Goal: Task Accomplishment & Management: Manage account settings

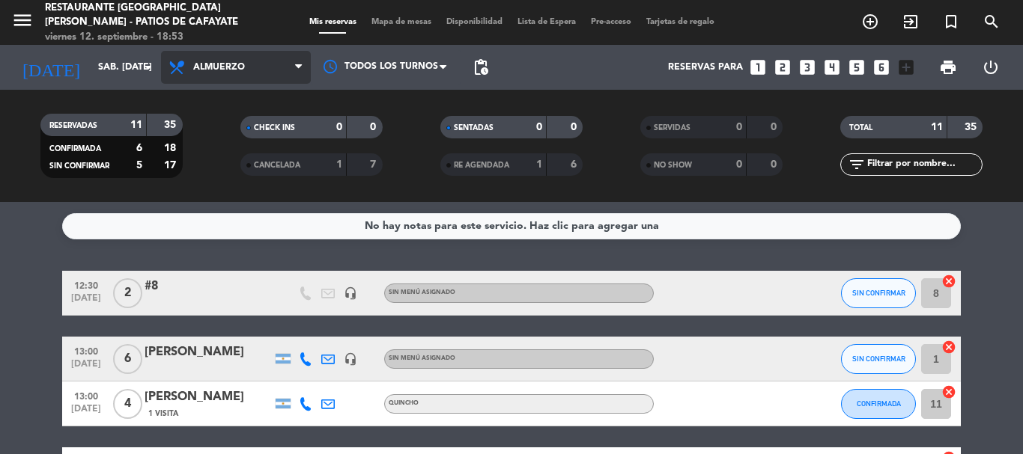
click at [204, 68] on span "Almuerzo" at bounding box center [219, 67] width 52 height 10
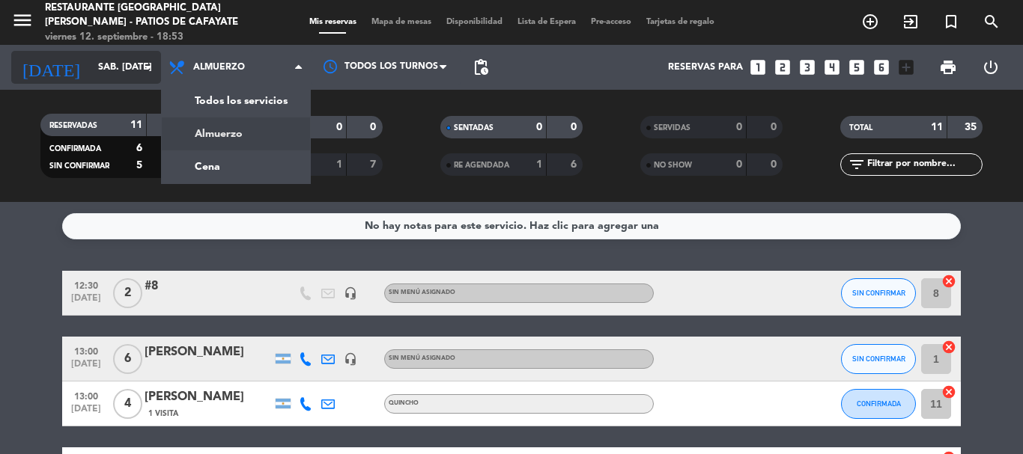
click at [106, 74] on input "sáb. [DATE]" at bounding box center [154, 67] width 127 height 25
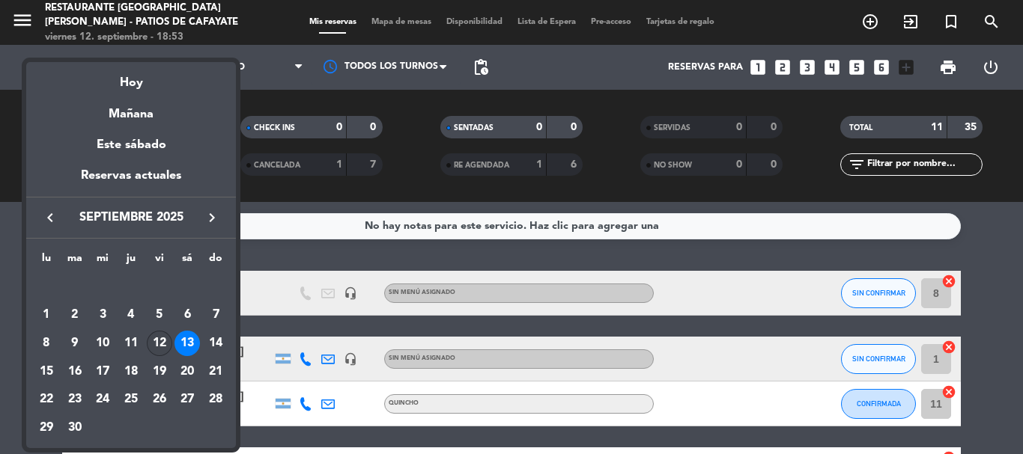
click at [162, 342] on div "12" at bounding box center [159, 343] width 25 height 25
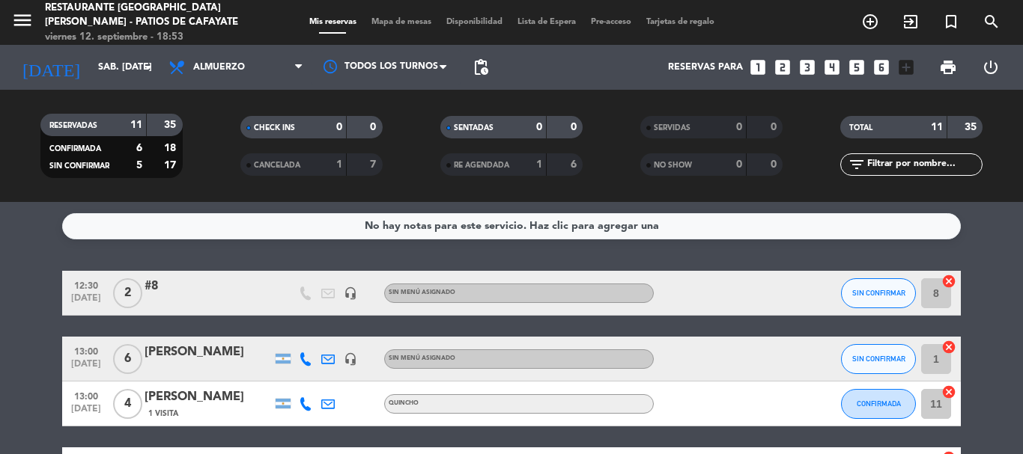
type input "vie. [DATE]"
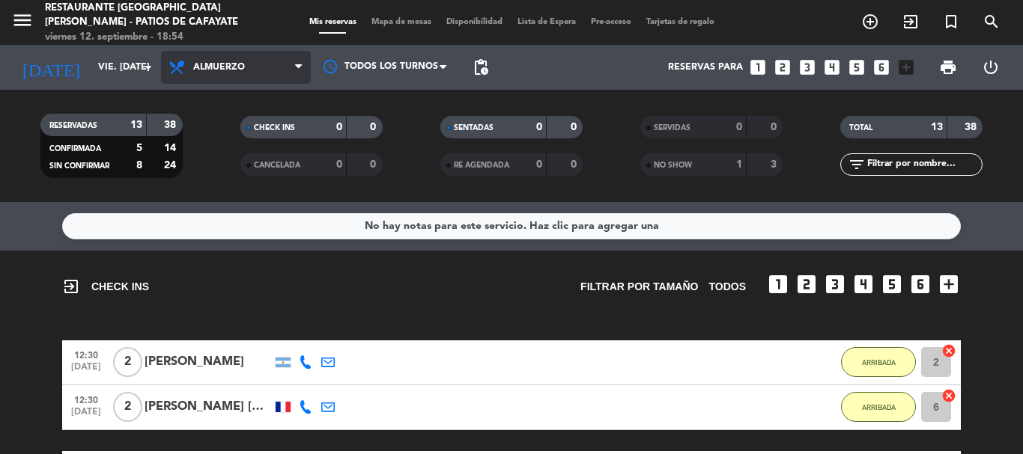
click at [212, 71] on span "Almuerzo" at bounding box center [219, 67] width 52 height 10
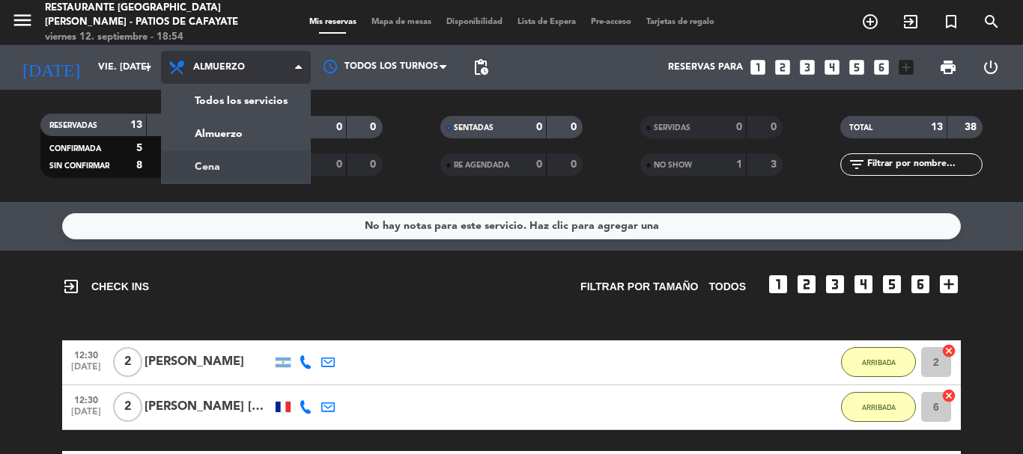
click at [192, 172] on div "menu Restaurante [GEOGRAPHIC_DATA][PERSON_NAME] - Patios de Cafayate viernes 12…" at bounding box center [511, 101] width 1023 height 202
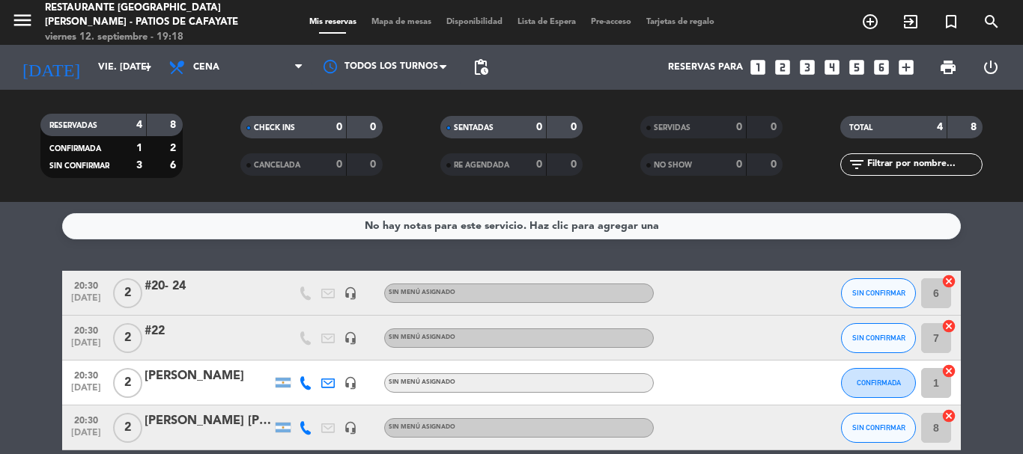
click at [830, 64] on icon "looks_4" at bounding box center [831, 67] width 19 height 19
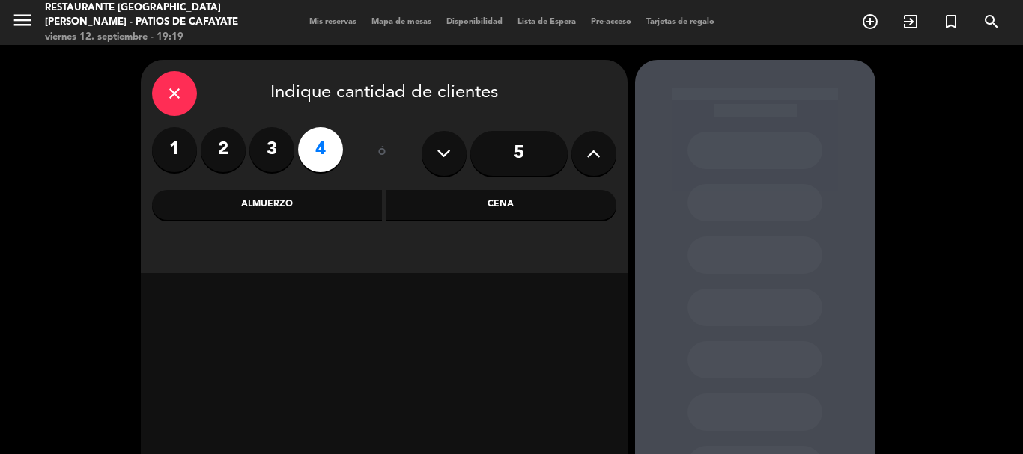
click at [484, 203] on div "Cena" at bounding box center [501, 205] width 231 height 30
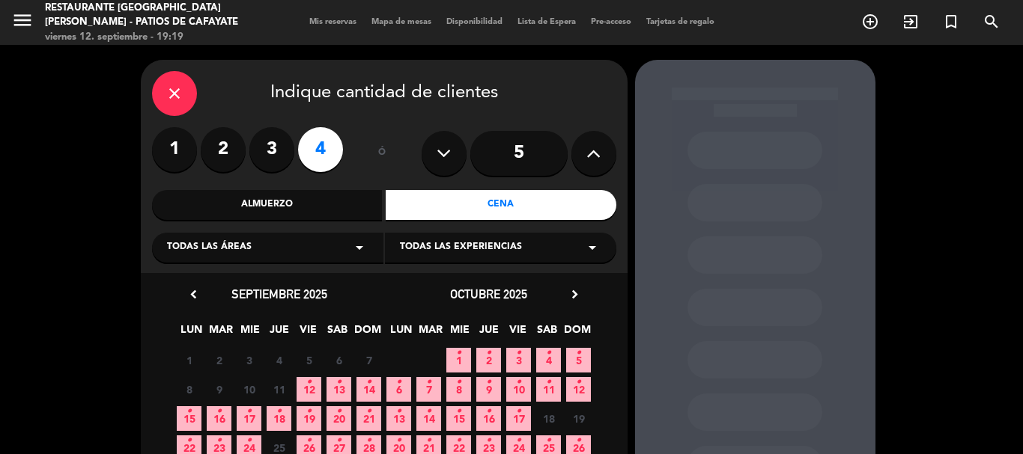
click at [311, 382] on span "12 •" at bounding box center [308, 389] width 25 height 25
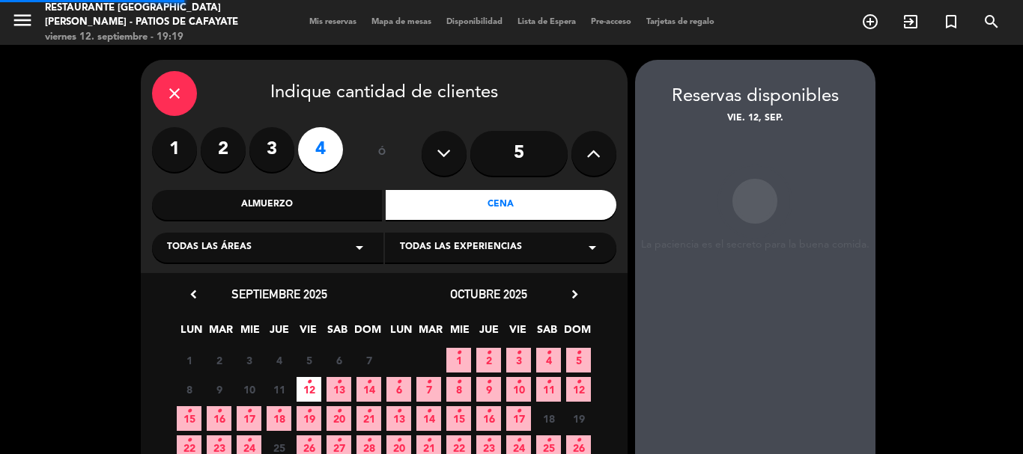
scroll to position [60, 0]
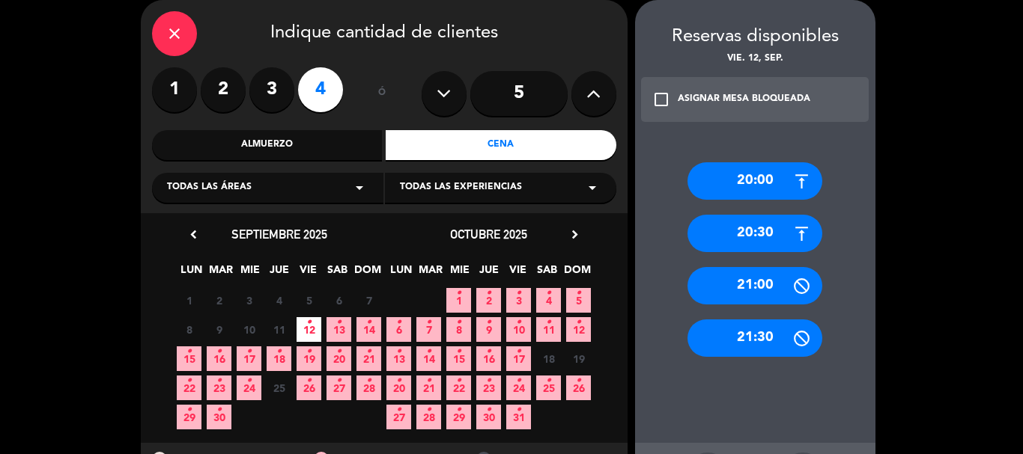
click at [746, 322] on div "21:30" at bounding box center [754, 338] width 135 height 37
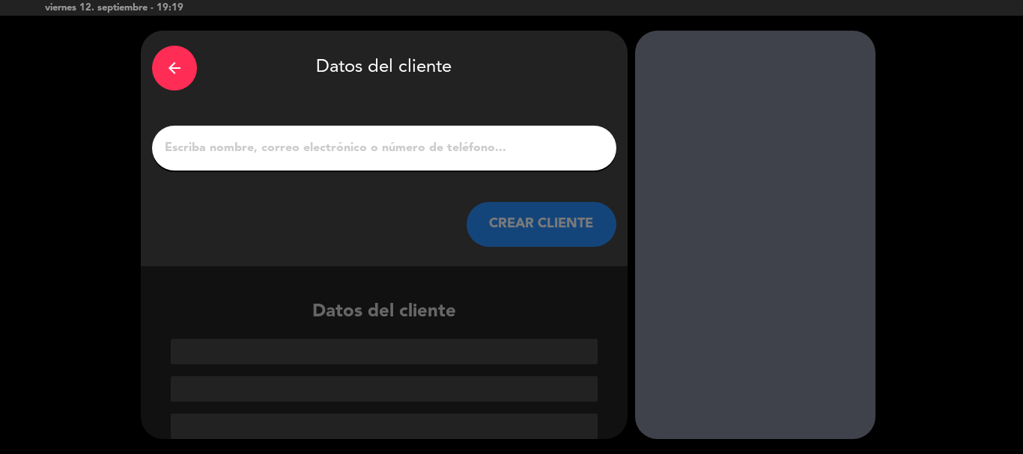
scroll to position [29, 0]
click at [485, 153] on input "1" at bounding box center [384, 148] width 442 height 21
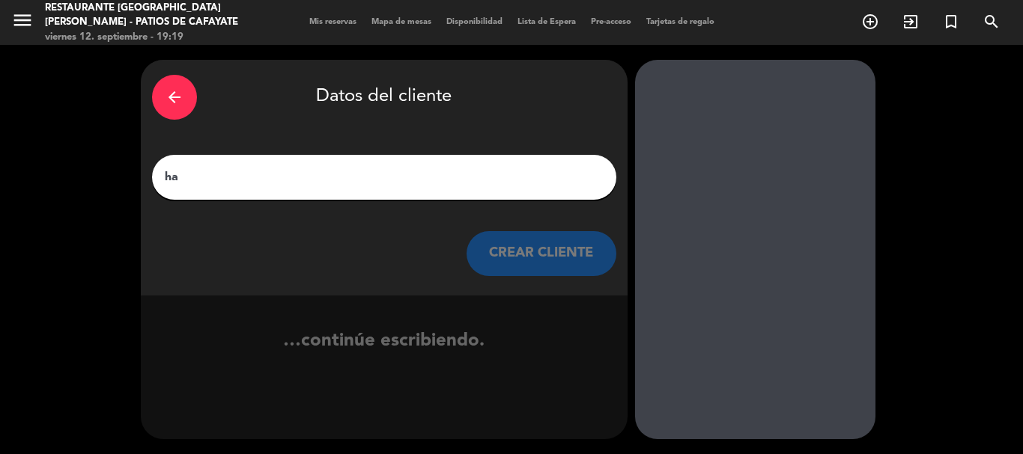
scroll to position [0, 0]
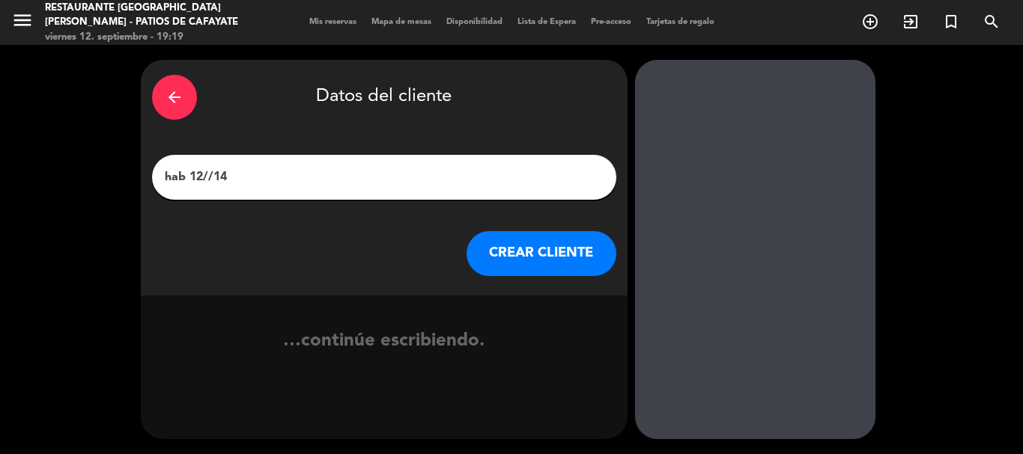
type input "hab 12//14"
click at [545, 267] on button "CREAR CLIENTE" at bounding box center [541, 253] width 150 height 45
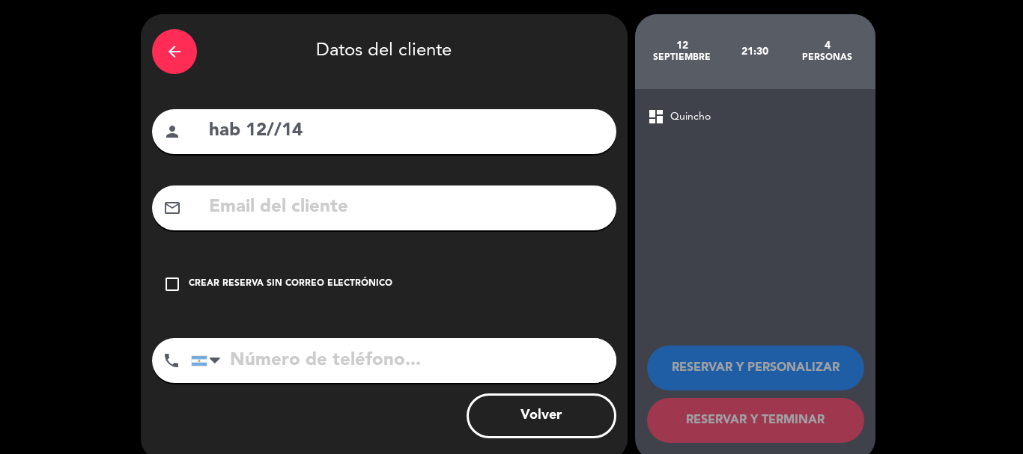
scroll to position [67, 0]
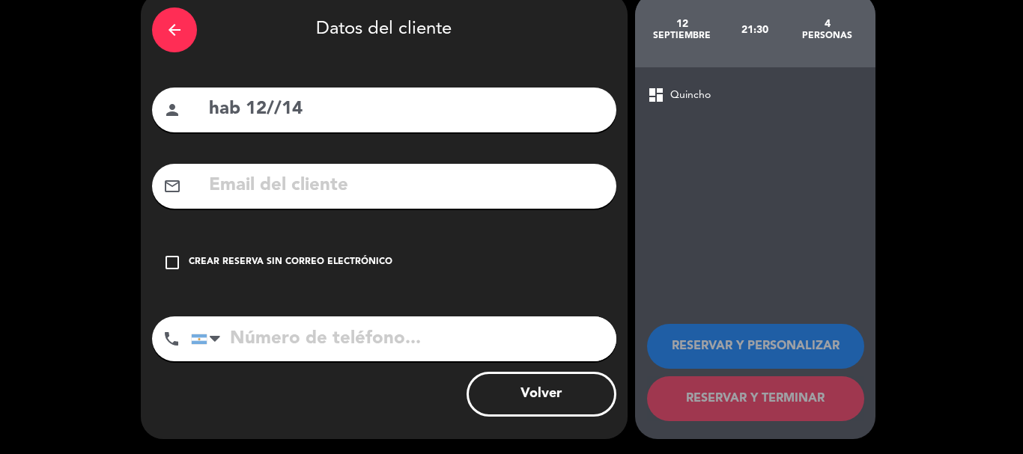
click at [323, 260] on div "Crear reserva sin correo electrónico" at bounding box center [291, 262] width 204 height 15
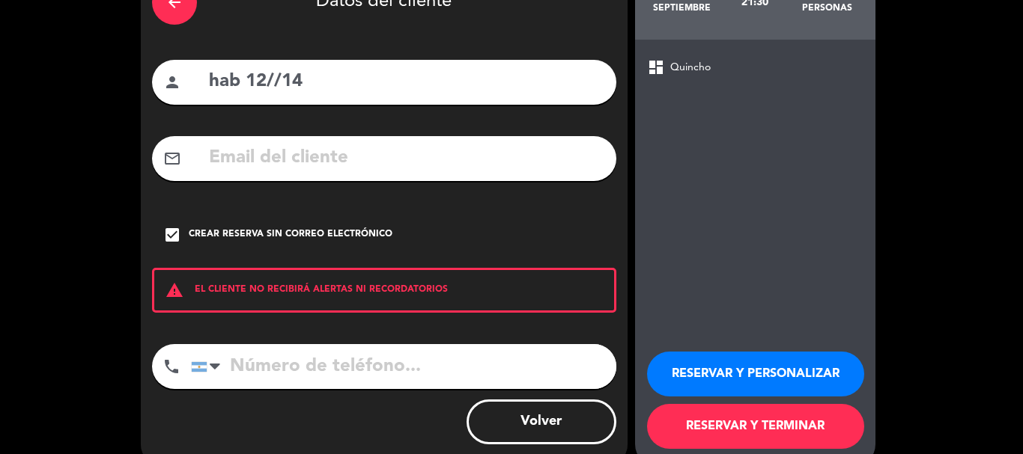
scroll to position [123, 0]
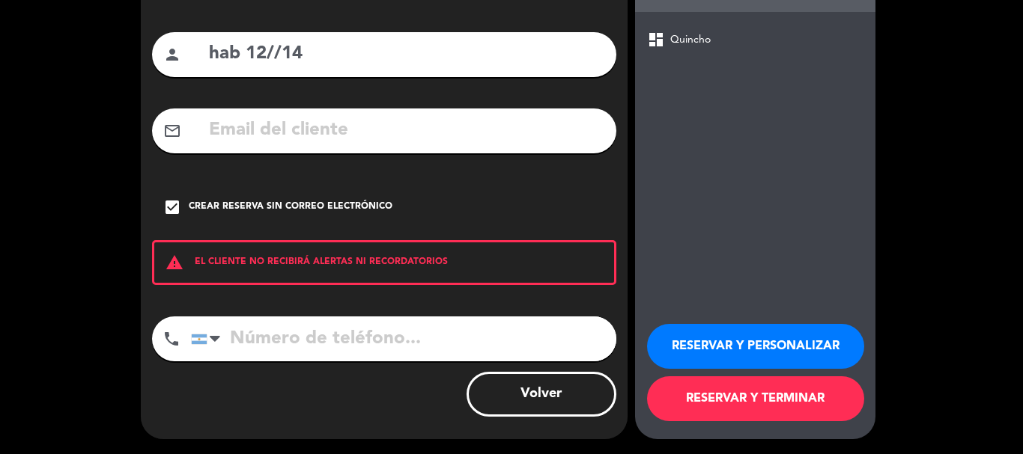
click at [744, 398] on button "RESERVAR Y TERMINAR" at bounding box center [755, 399] width 217 height 45
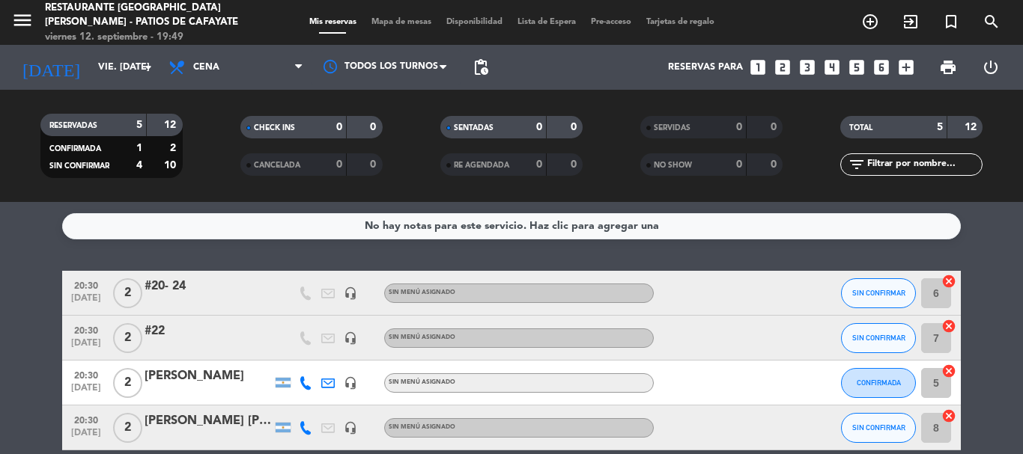
click at [805, 67] on icon "looks_3" at bounding box center [806, 67] width 19 height 19
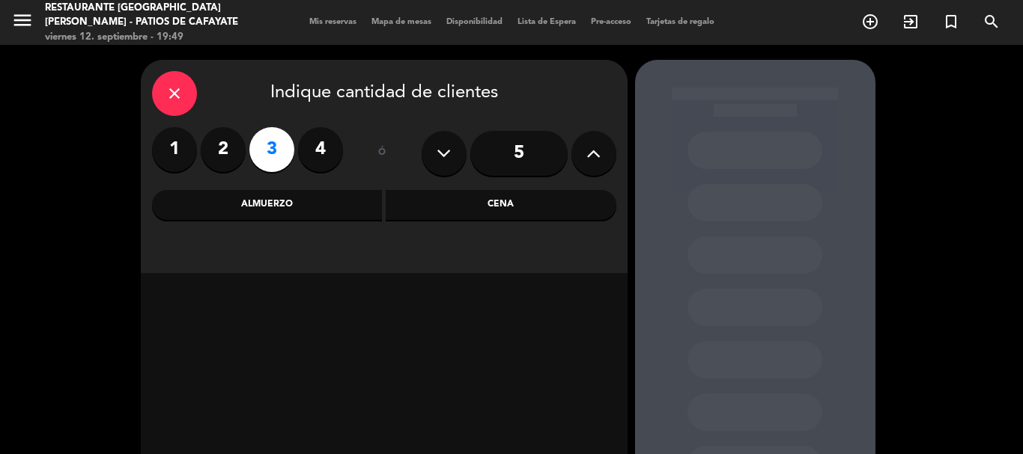
click at [472, 209] on div "Cena" at bounding box center [501, 205] width 231 height 30
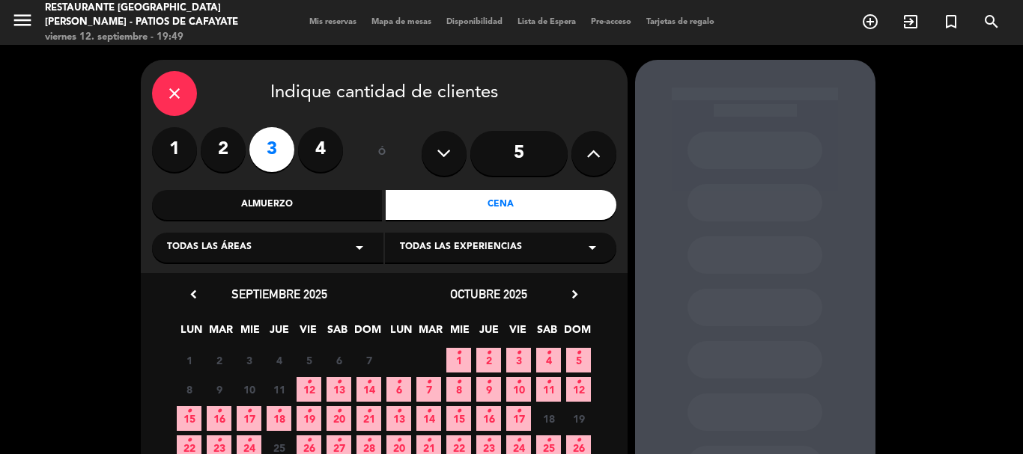
click at [307, 396] on span "12 •" at bounding box center [308, 389] width 25 height 25
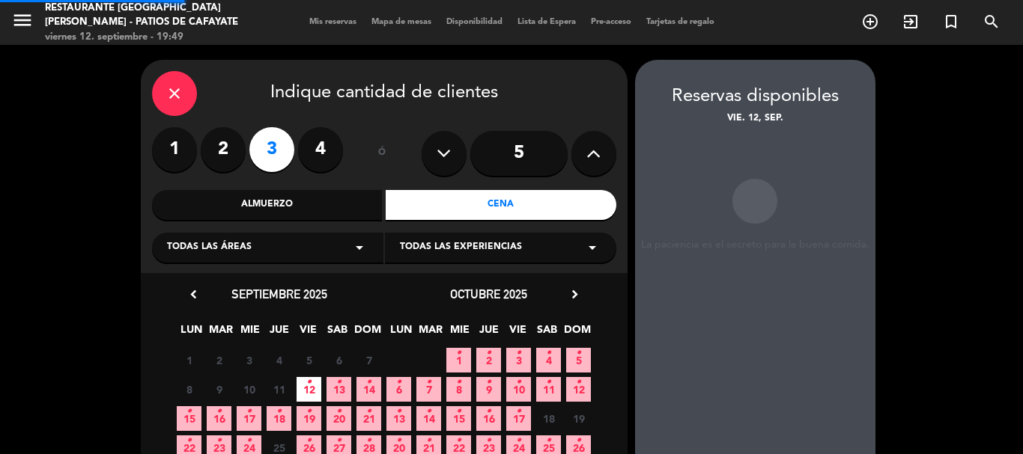
scroll to position [60, 0]
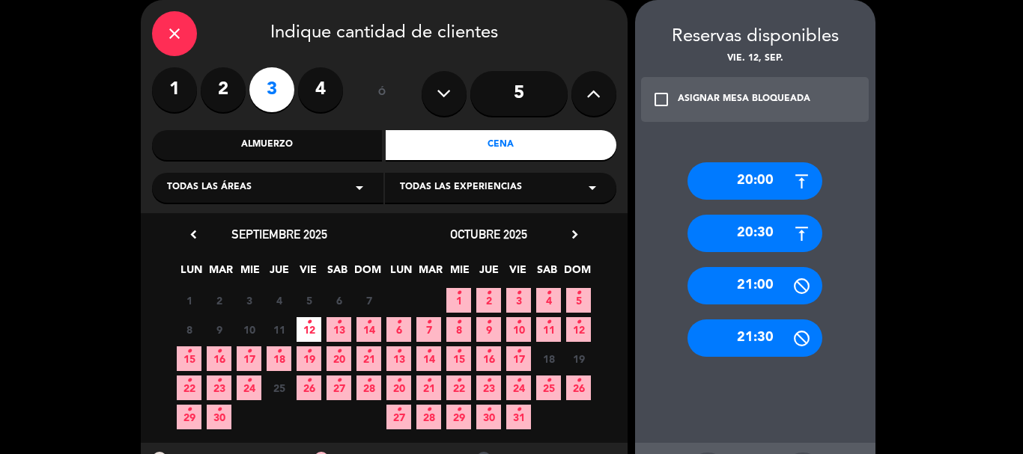
click at [766, 338] on div "21:30" at bounding box center [754, 338] width 135 height 37
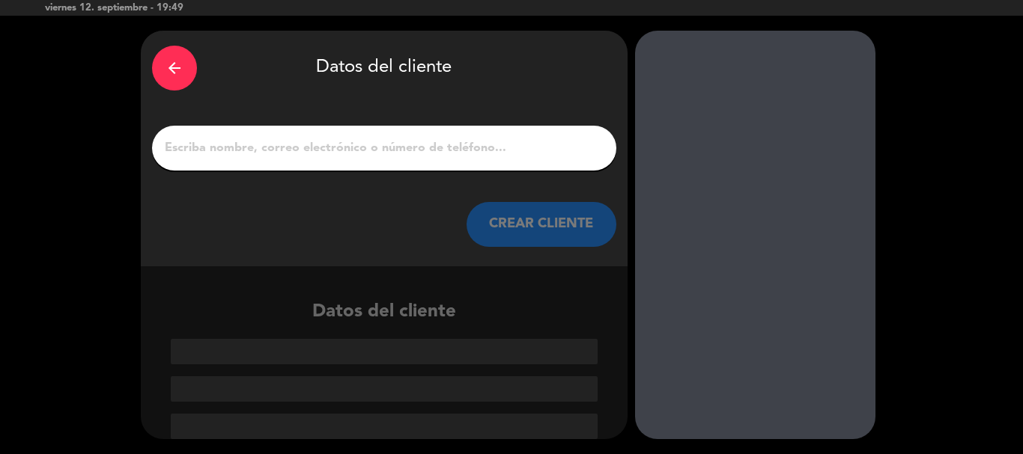
click at [458, 150] on input "1" at bounding box center [384, 148] width 442 height 21
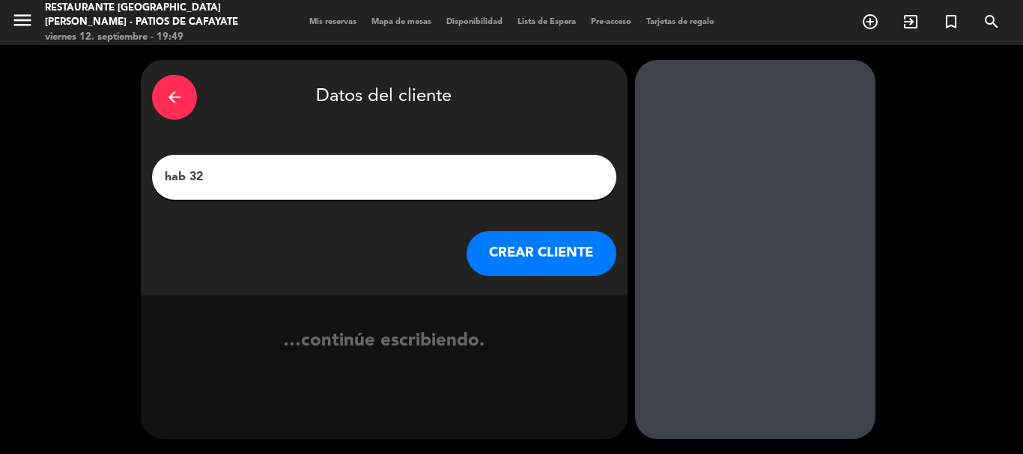
type input "hab 32"
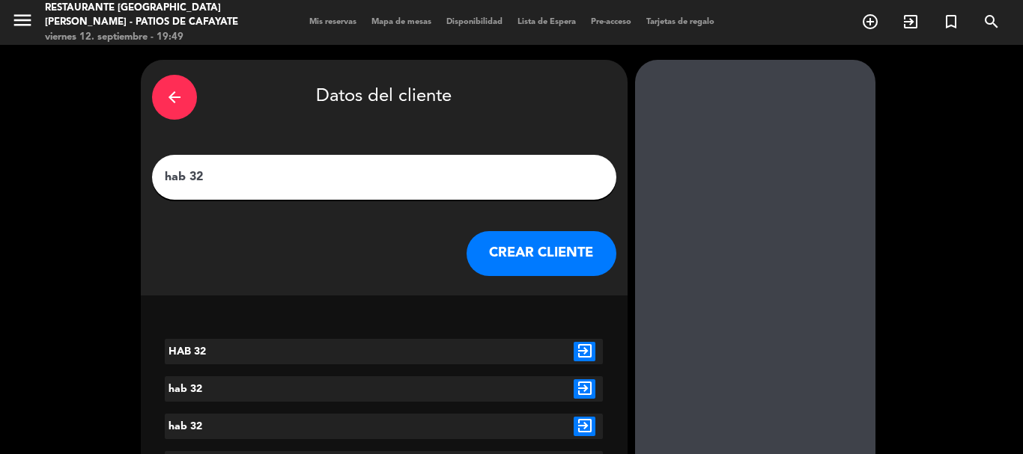
click at [531, 260] on button "CREAR CLIENTE" at bounding box center [541, 253] width 150 height 45
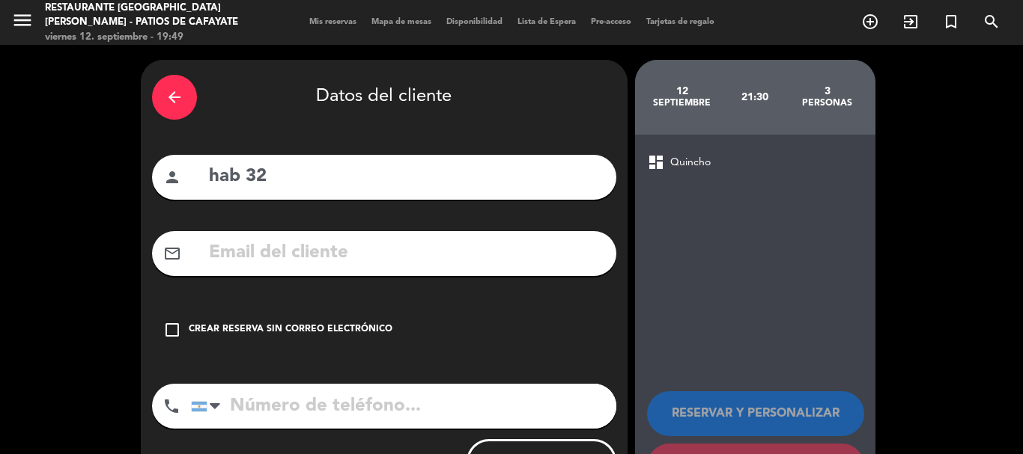
click at [222, 329] on div "Crear reserva sin correo electrónico" at bounding box center [291, 330] width 204 height 15
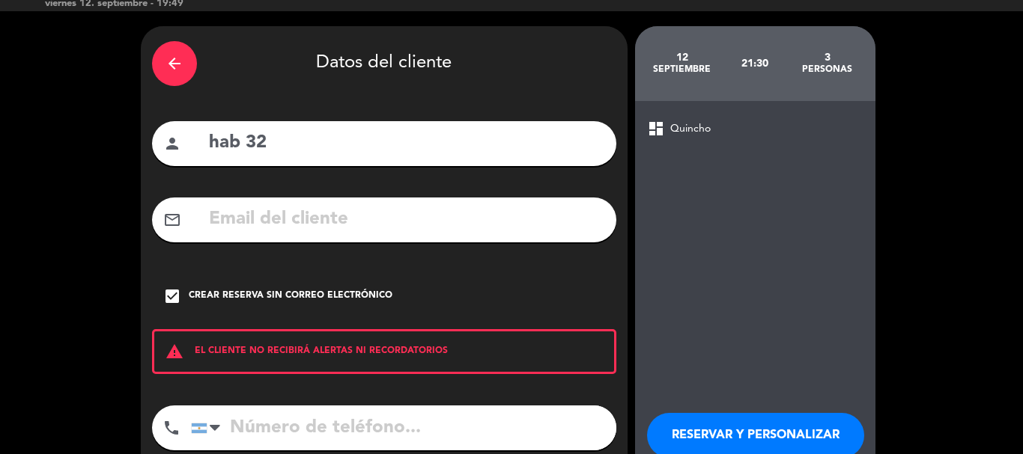
scroll to position [123, 0]
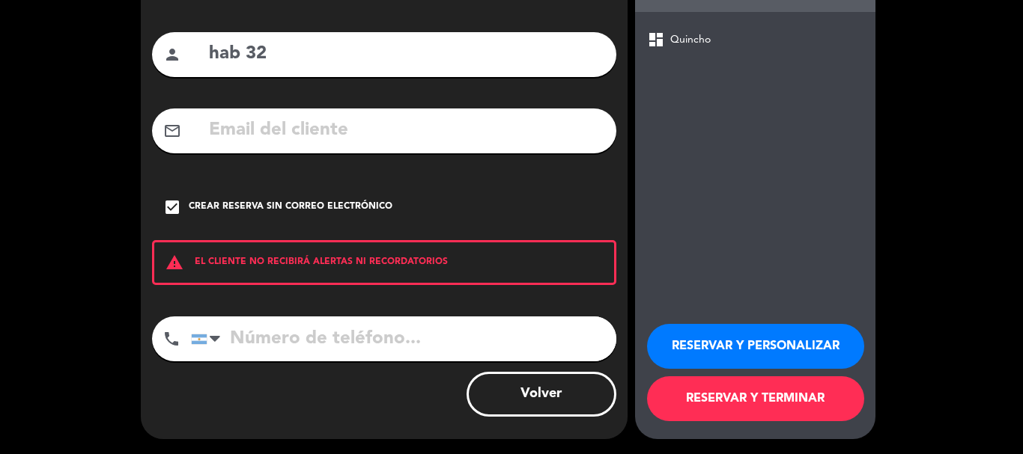
click at [745, 395] on button "RESERVAR Y TERMINAR" at bounding box center [755, 399] width 217 height 45
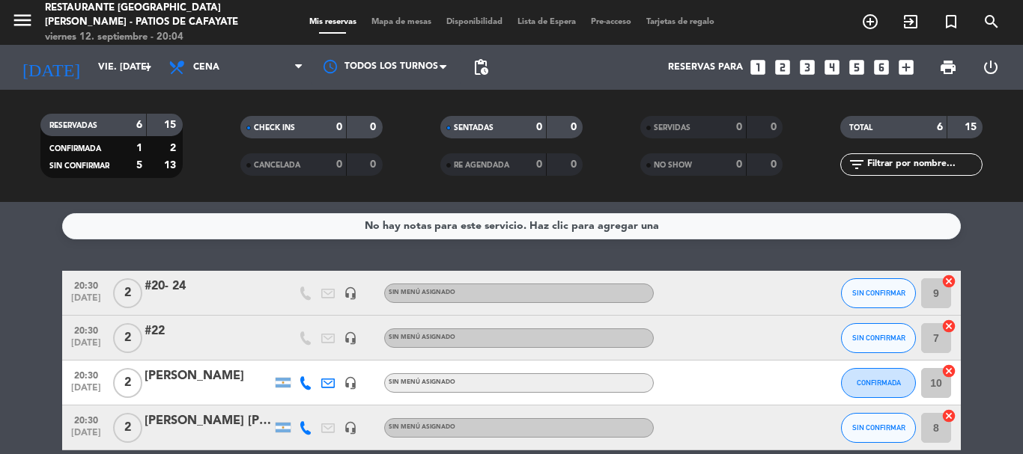
click at [811, 64] on icon "looks_3" at bounding box center [806, 67] width 19 height 19
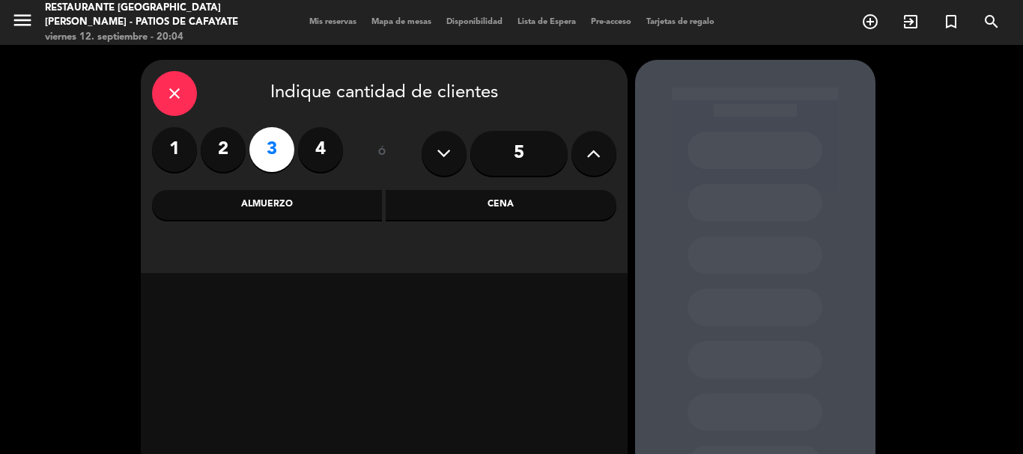
click at [453, 196] on div "Cena" at bounding box center [501, 205] width 231 height 30
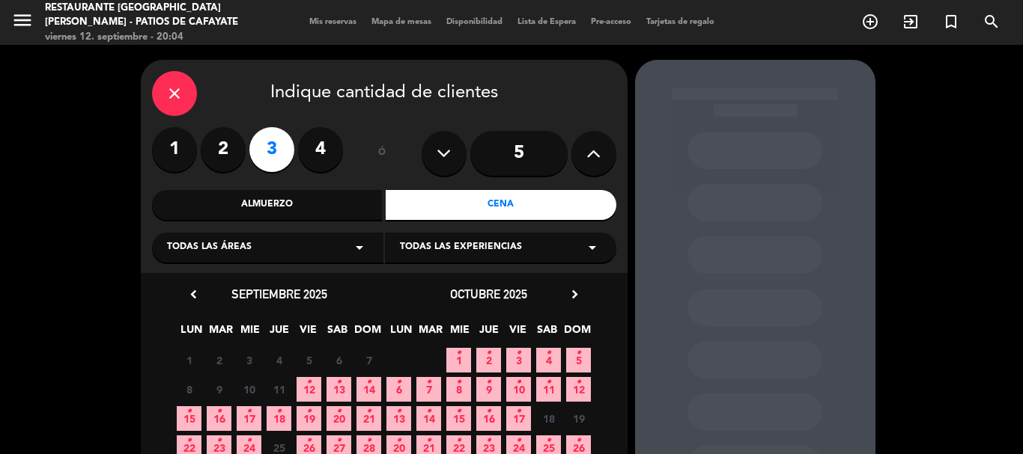
click at [308, 383] on icon "•" at bounding box center [308, 383] width 5 height 24
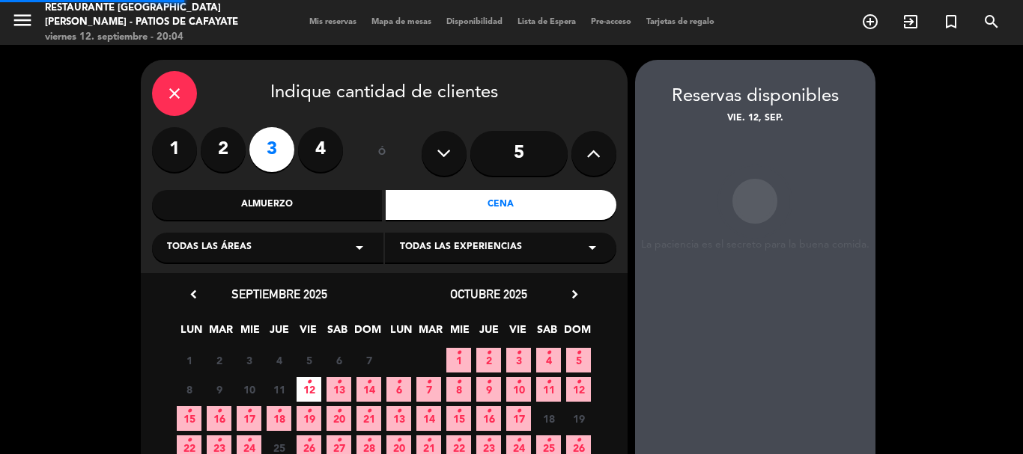
scroll to position [60, 0]
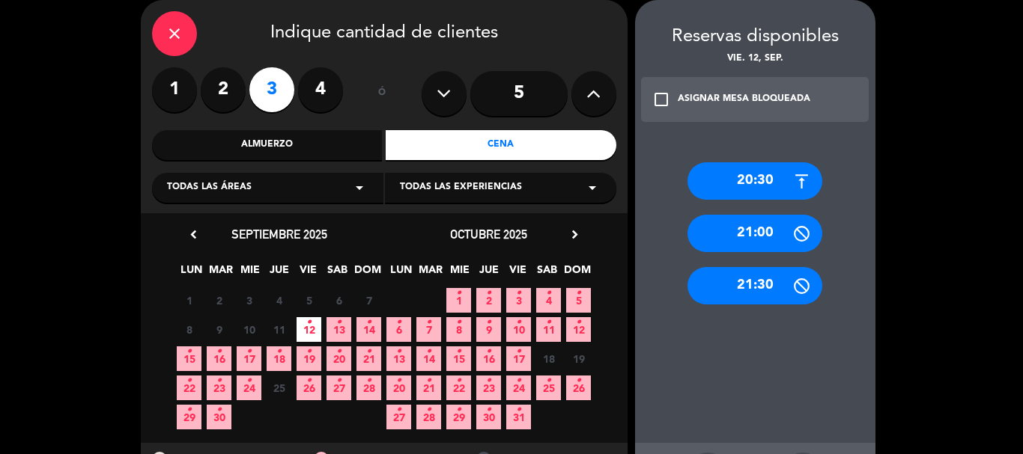
click at [725, 284] on div "21:30" at bounding box center [754, 285] width 135 height 37
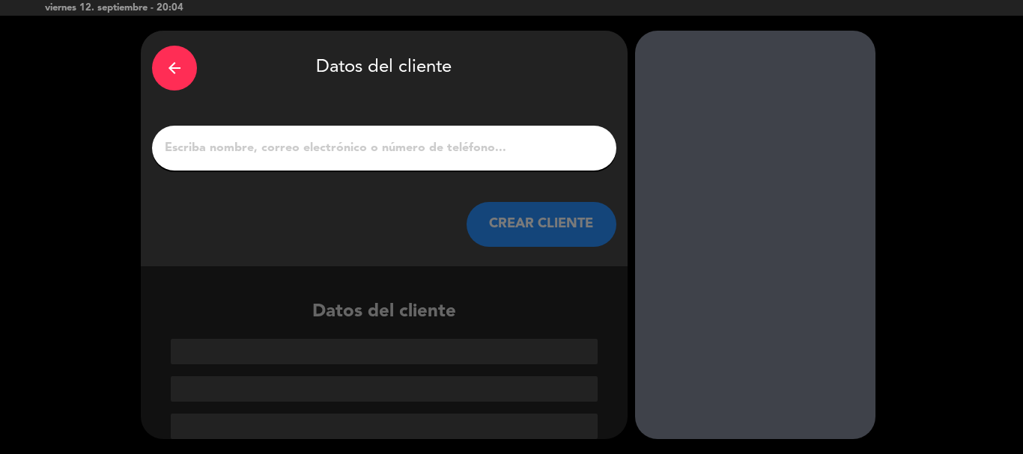
scroll to position [29, 0]
click at [341, 152] on input "1" at bounding box center [384, 148] width 442 height 21
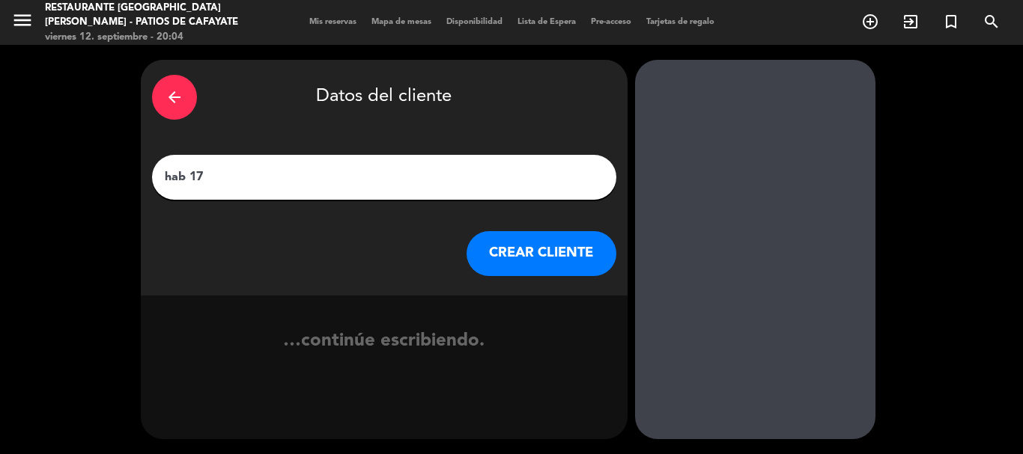
type input "hab 17"
click at [520, 249] on button "CREAR CLIENTE" at bounding box center [541, 253] width 150 height 45
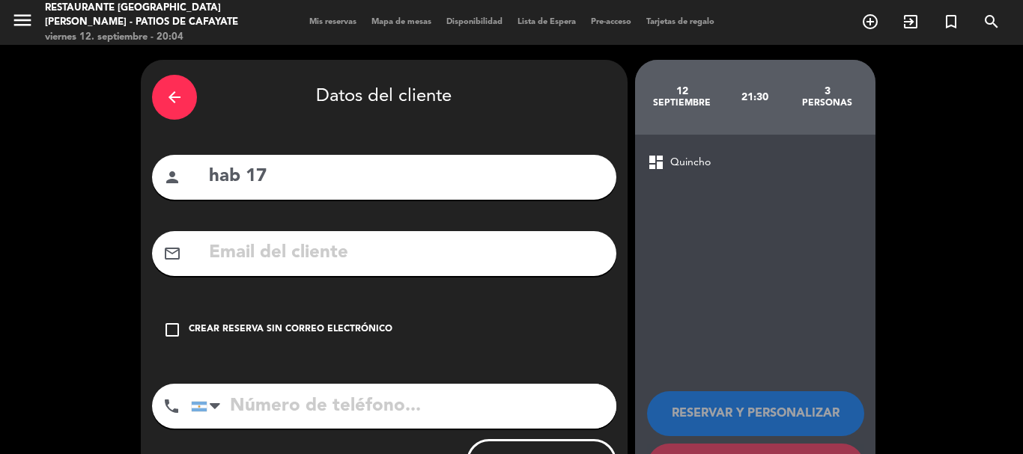
click at [216, 323] on div "Crear reserva sin correo electrónico" at bounding box center [291, 330] width 204 height 15
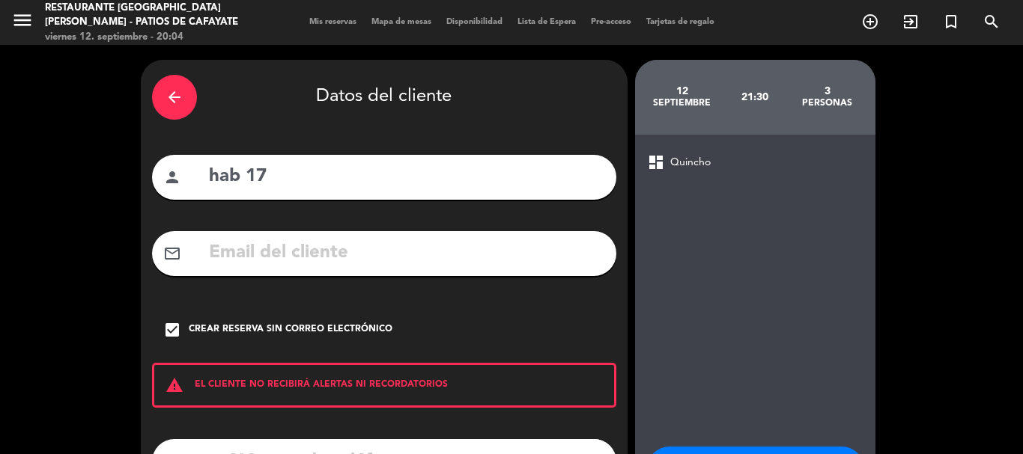
scroll to position [123, 0]
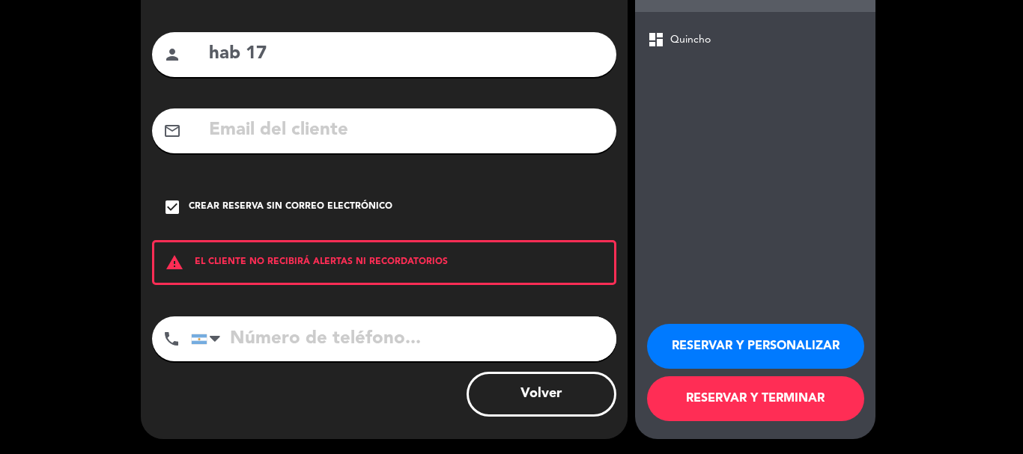
click at [728, 405] on button "RESERVAR Y TERMINAR" at bounding box center [755, 399] width 217 height 45
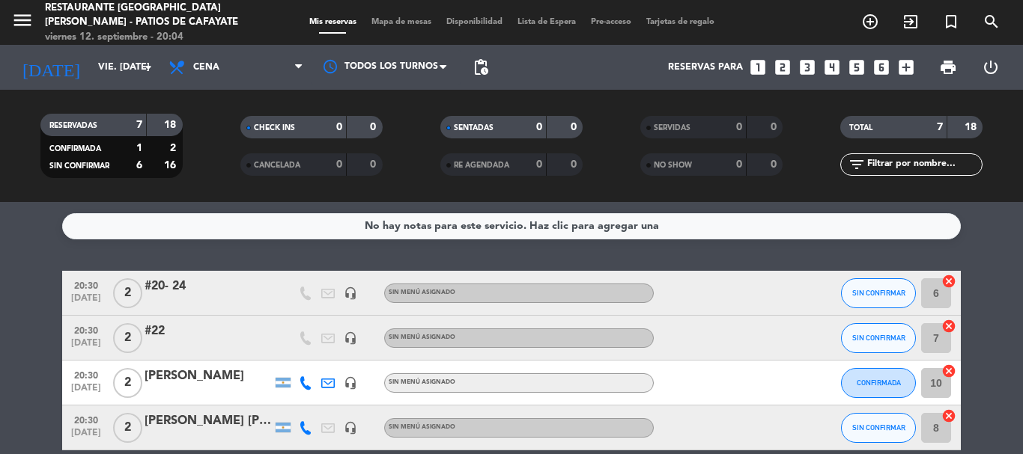
click at [999, 239] on service-notes "No hay notas para este servicio. Haz clic para agregar una" at bounding box center [511, 226] width 1023 height 26
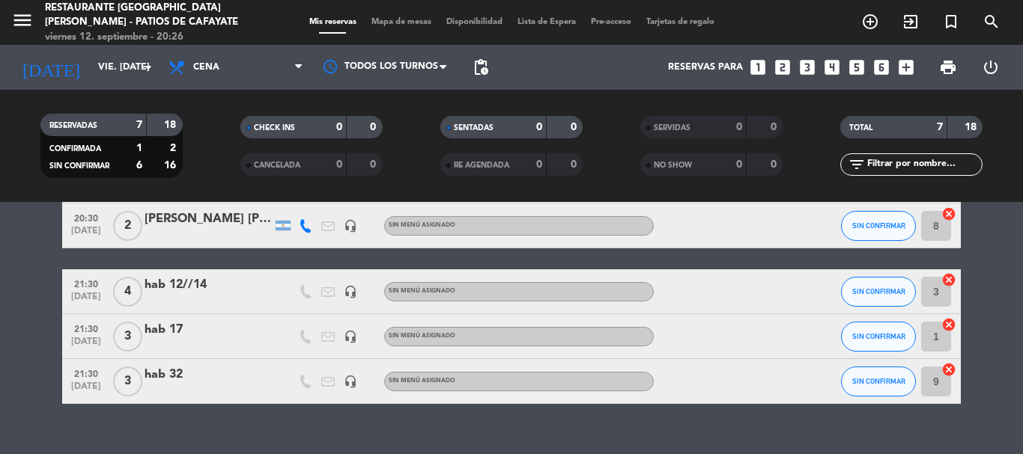
scroll to position [225, 0]
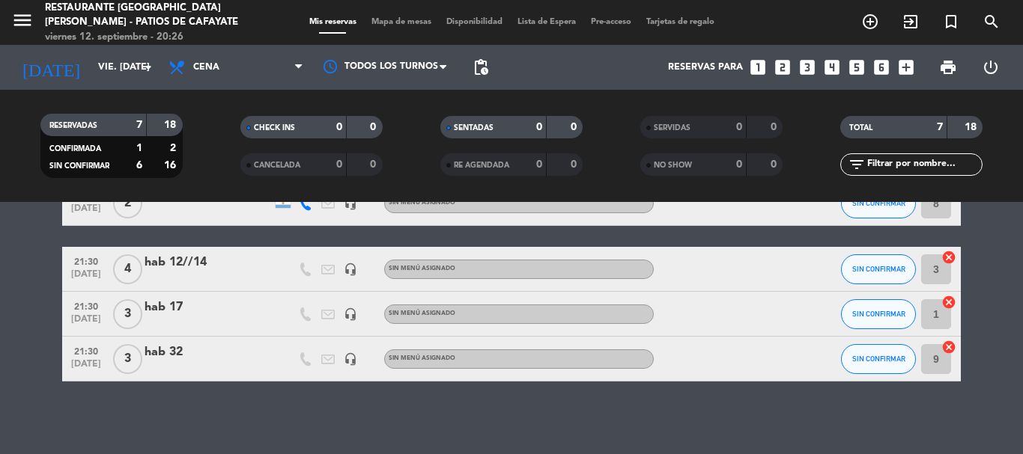
click at [189, 355] on div "hab 32" at bounding box center [207, 352] width 127 height 19
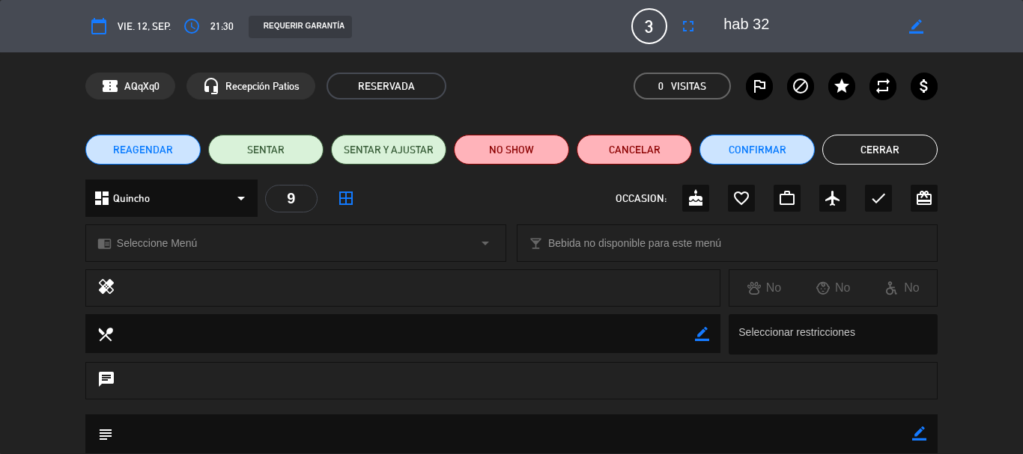
click at [132, 26] on span "vie. 12, sep." at bounding box center [144, 26] width 53 height 17
click at [212, 26] on span "21:30" at bounding box center [221, 26] width 23 height 17
click at [189, 25] on icon "access_time" at bounding box center [192, 26] width 18 height 18
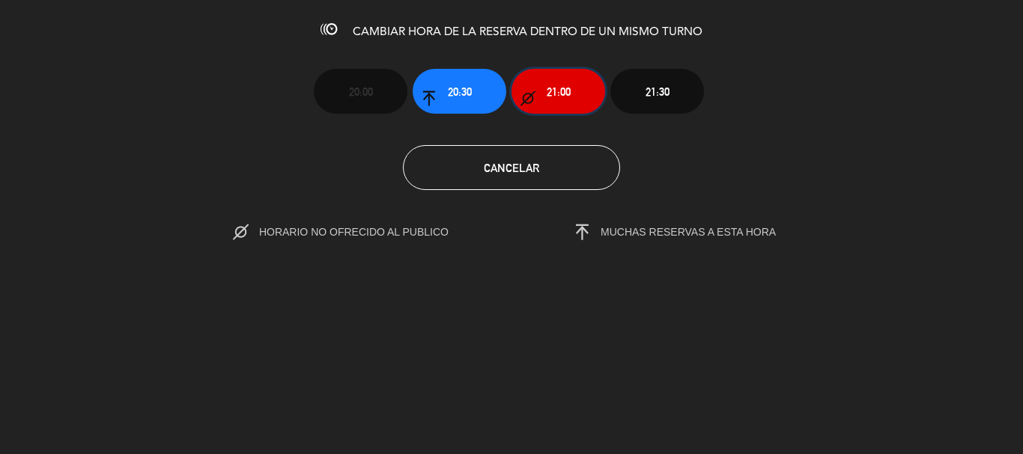
click at [563, 104] on button "21:00" at bounding box center [558, 91] width 94 height 45
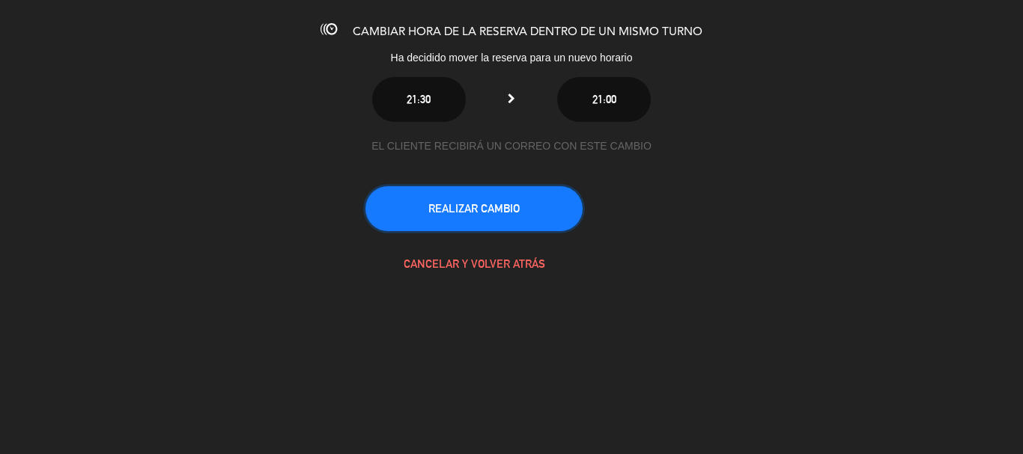
click at [472, 217] on button "REALIZAR CAMBIO" at bounding box center [473, 208] width 217 height 45
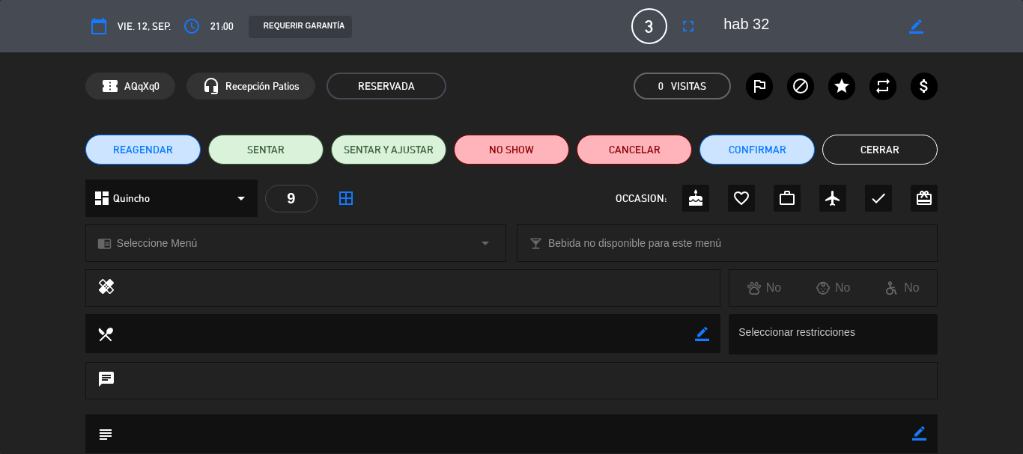
click at [882, 145] on button "Cerrar" at bounding box center [879, 150] width 115 height 30
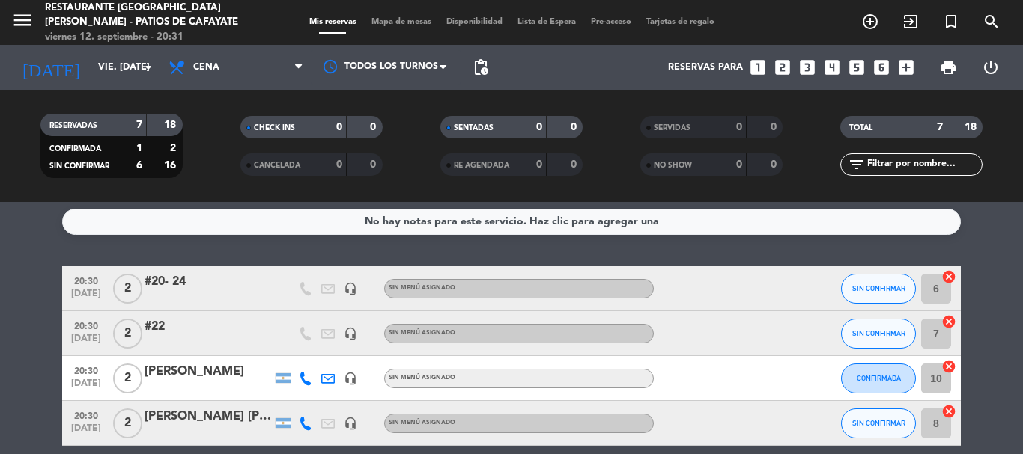
scroll to position [0, 0]
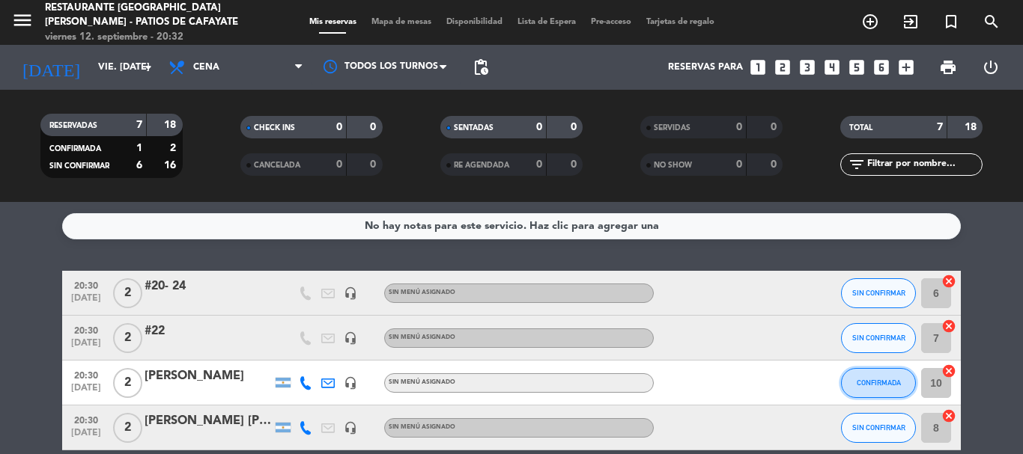
click at [875, 389] on button "CONFIRMADA" at bounding box center [878, 383] width 75 height 30
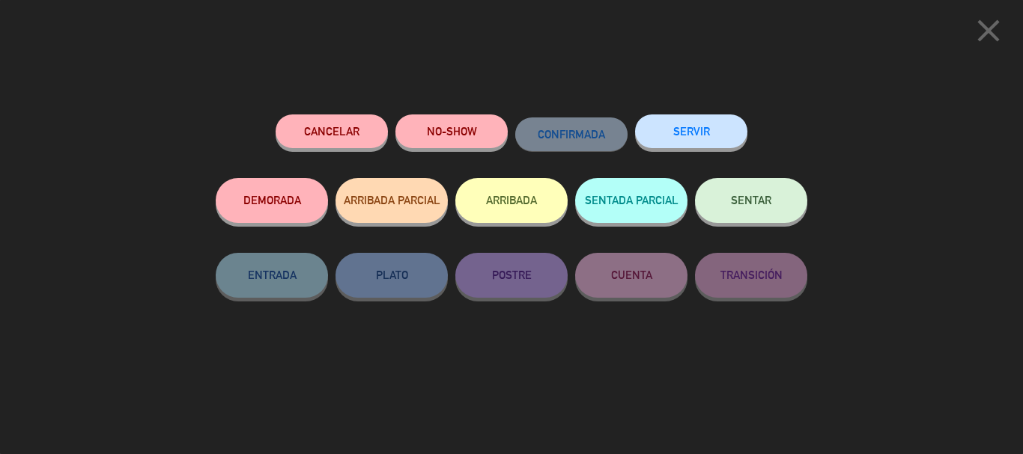
click at [517, 213] on button "ARRIBADA" at bounding box center [511, 200] width 112 height 45
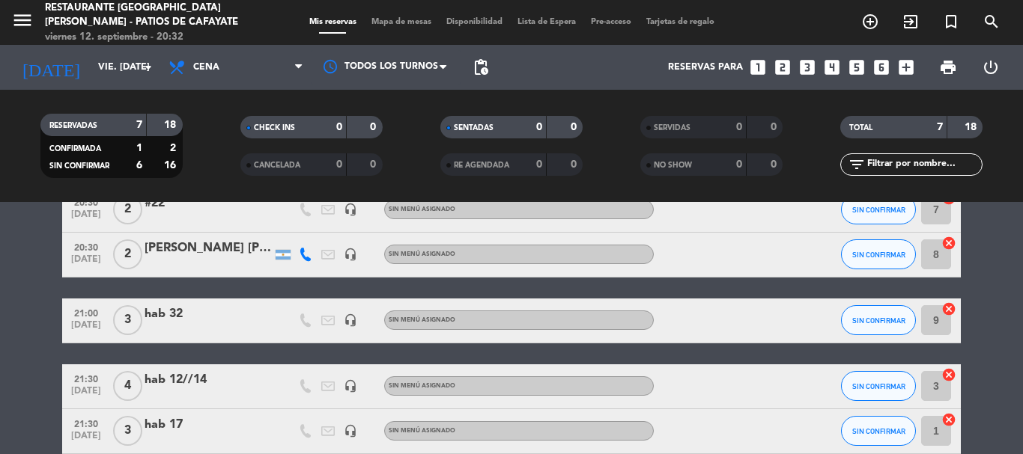
scroll to position [233, 0]
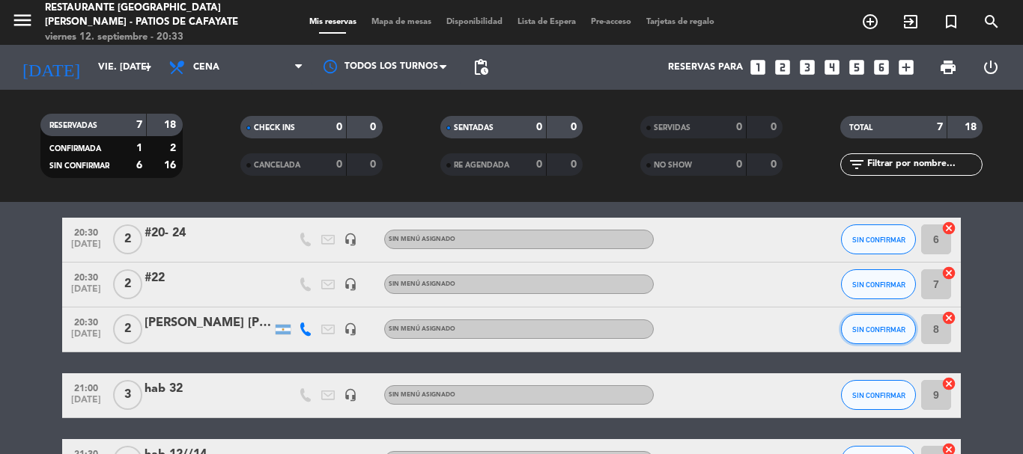
click at [852, 328] on span "SIN CONFIRMAR" at bounding box center [878, 330] width 53 height 8
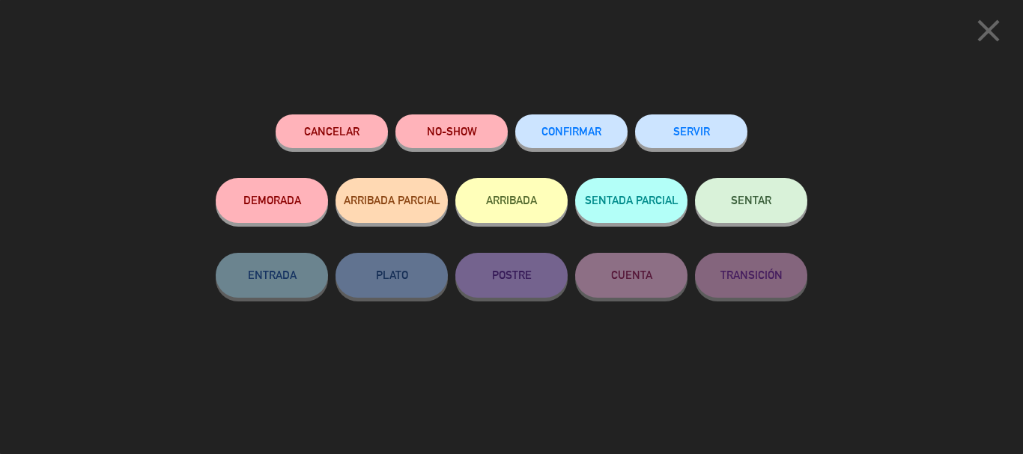
click at [492, 192] on button "ARRIBADA" at bounding box center [511, 200] width 112 height 45
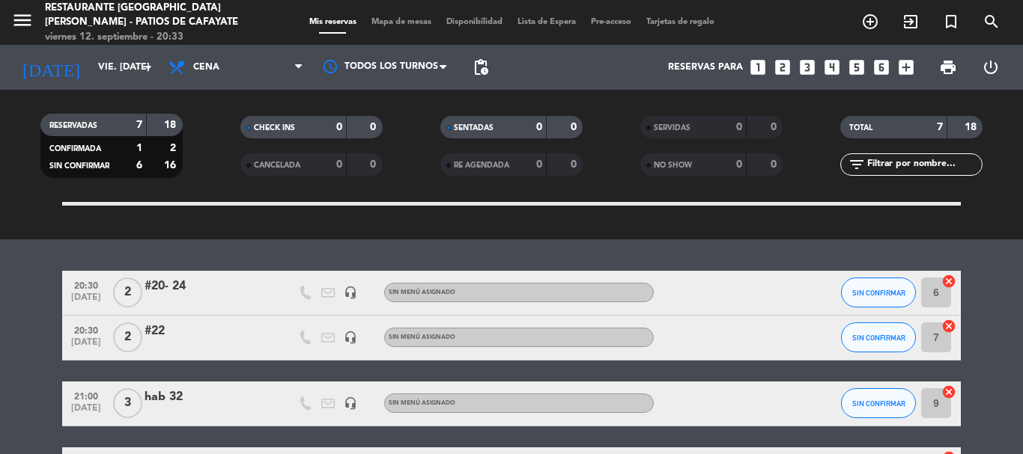
scroll to position [383, 0]
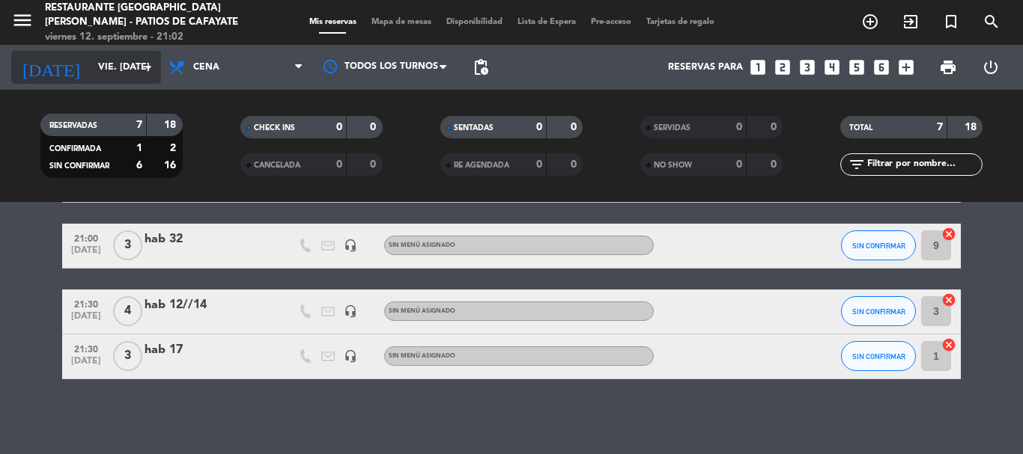
click at [131, 74] on input "vie. [DATE]" at bounding box center [154, 67] width 127 height 25
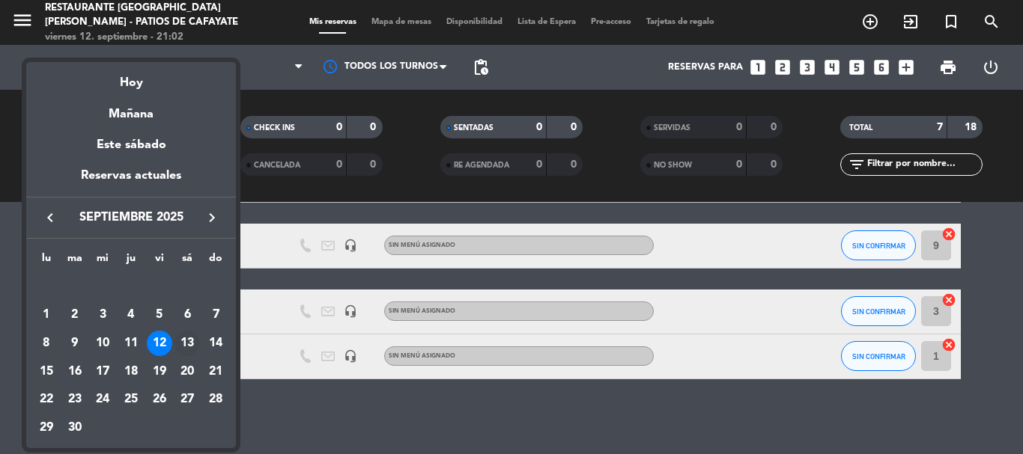
click at [189, 341] on div "13" at bounding box center [186, 343] width 25 height 25
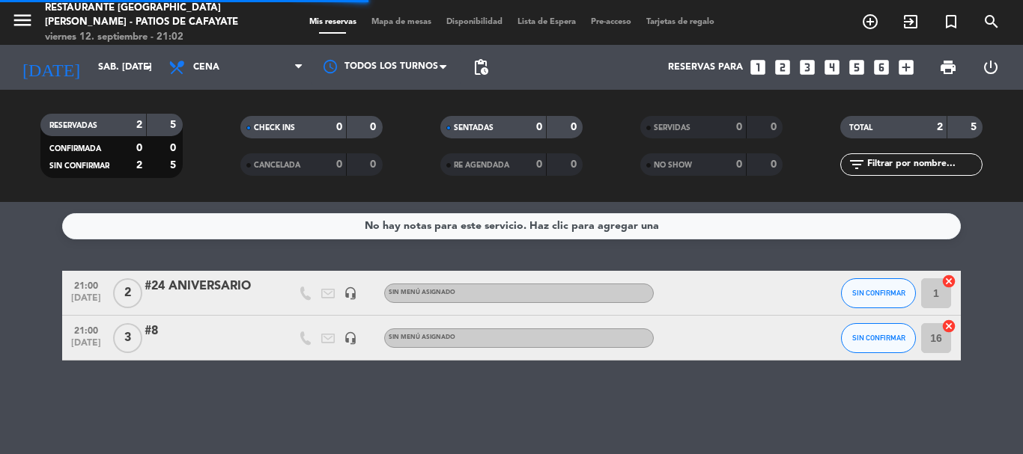
scroll to position [0, 0]
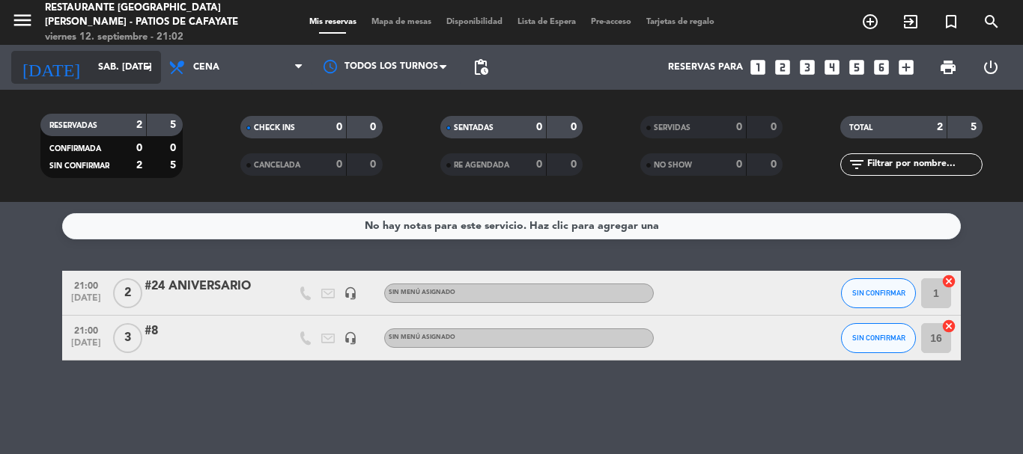
click at [113, 64] on input "sáb. [DATE]" at bounding box center [154, 67] width 127 height 25
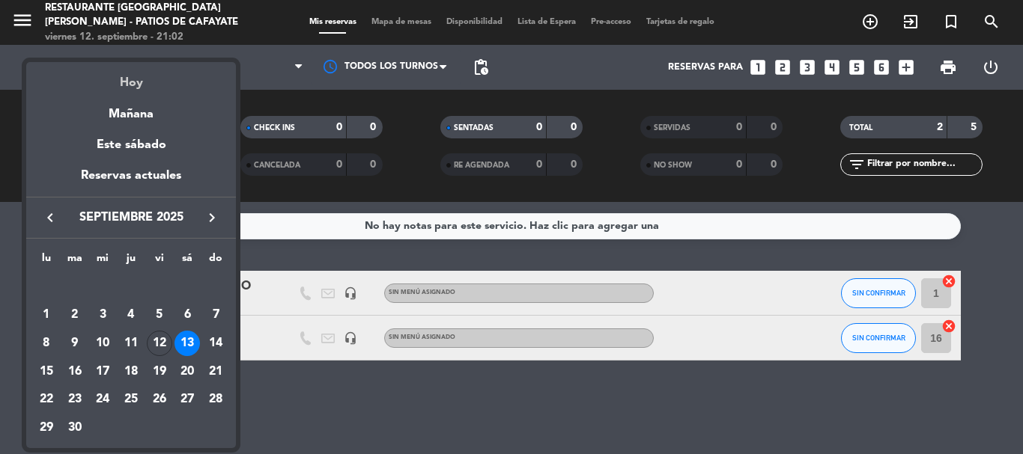
click at [136, 84] on div "Hoy" at bounding box center [131, 77] width 210 height 31
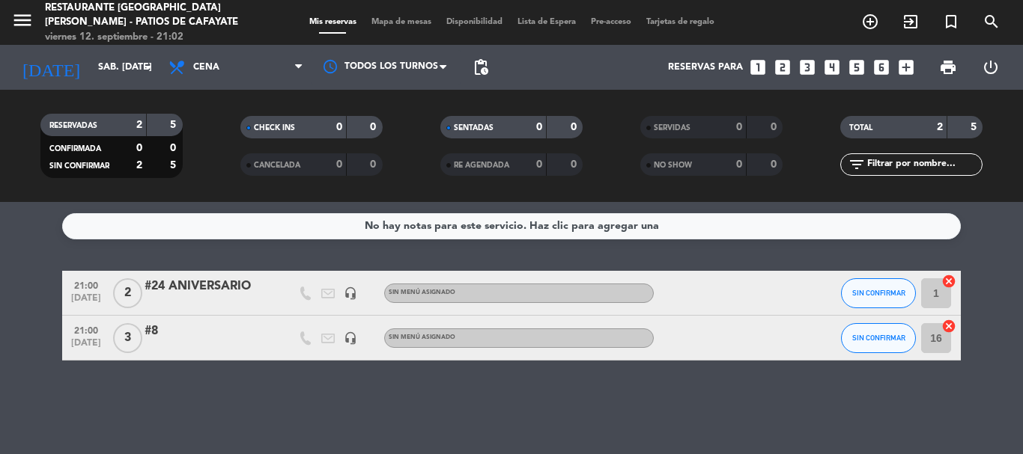
type input "vie. [DATE]"
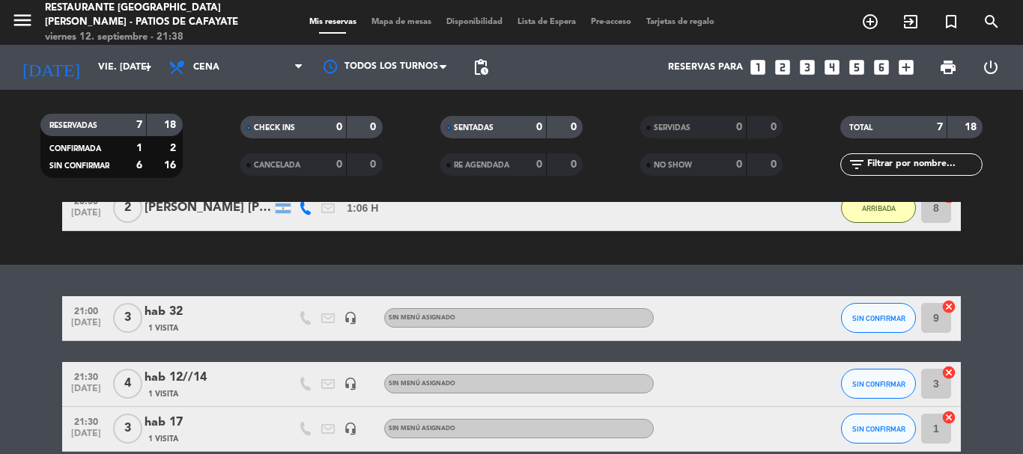
scroll to position [362, 0]
